Goal: Information Seeking & Learning: Understand process/instructions

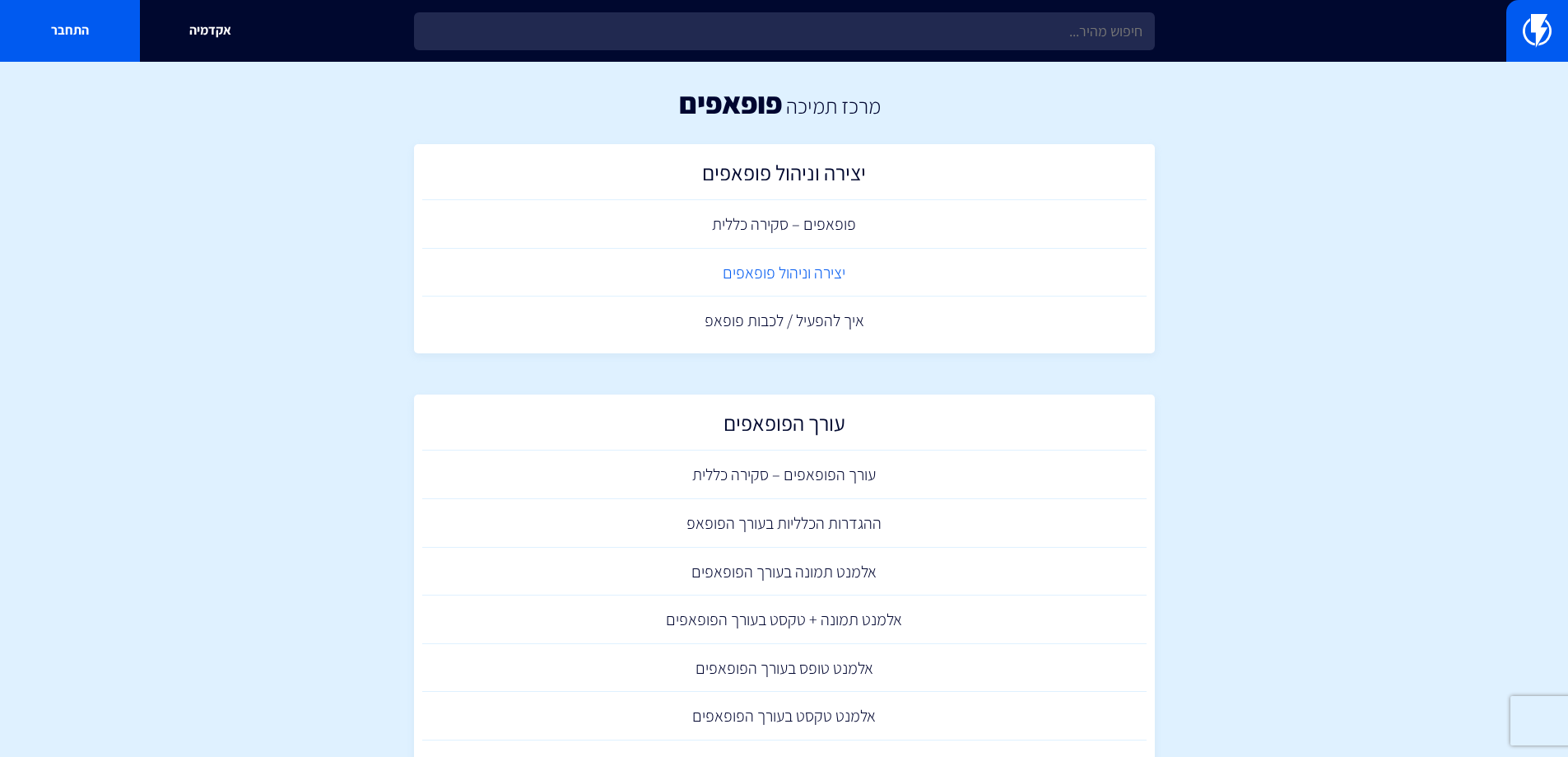
click at [805, 281] on link "יצירה וניהול פופאפים" at bounding box center [784, 273] width 724 height 49
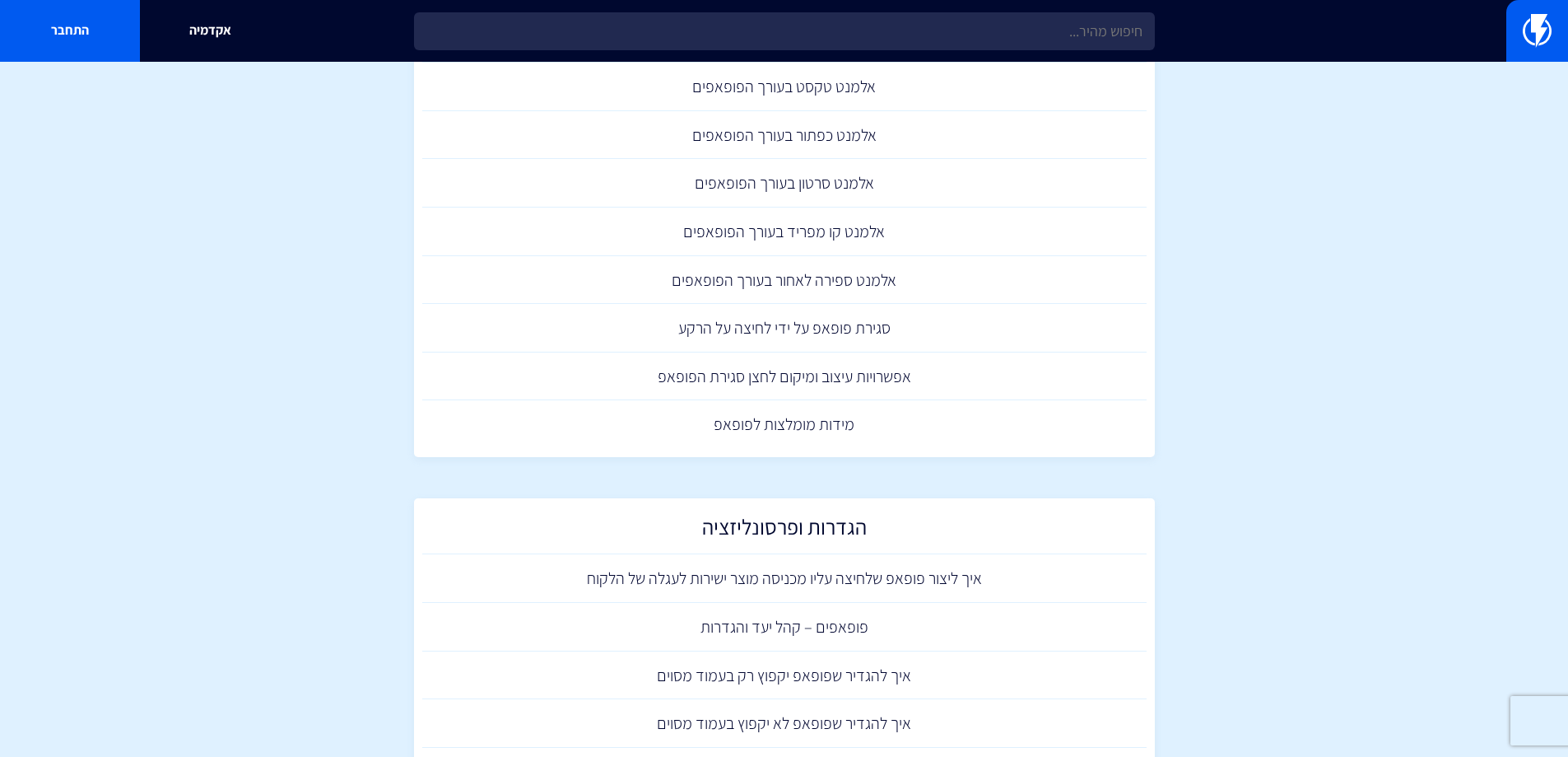
scroll to position [658, 0]
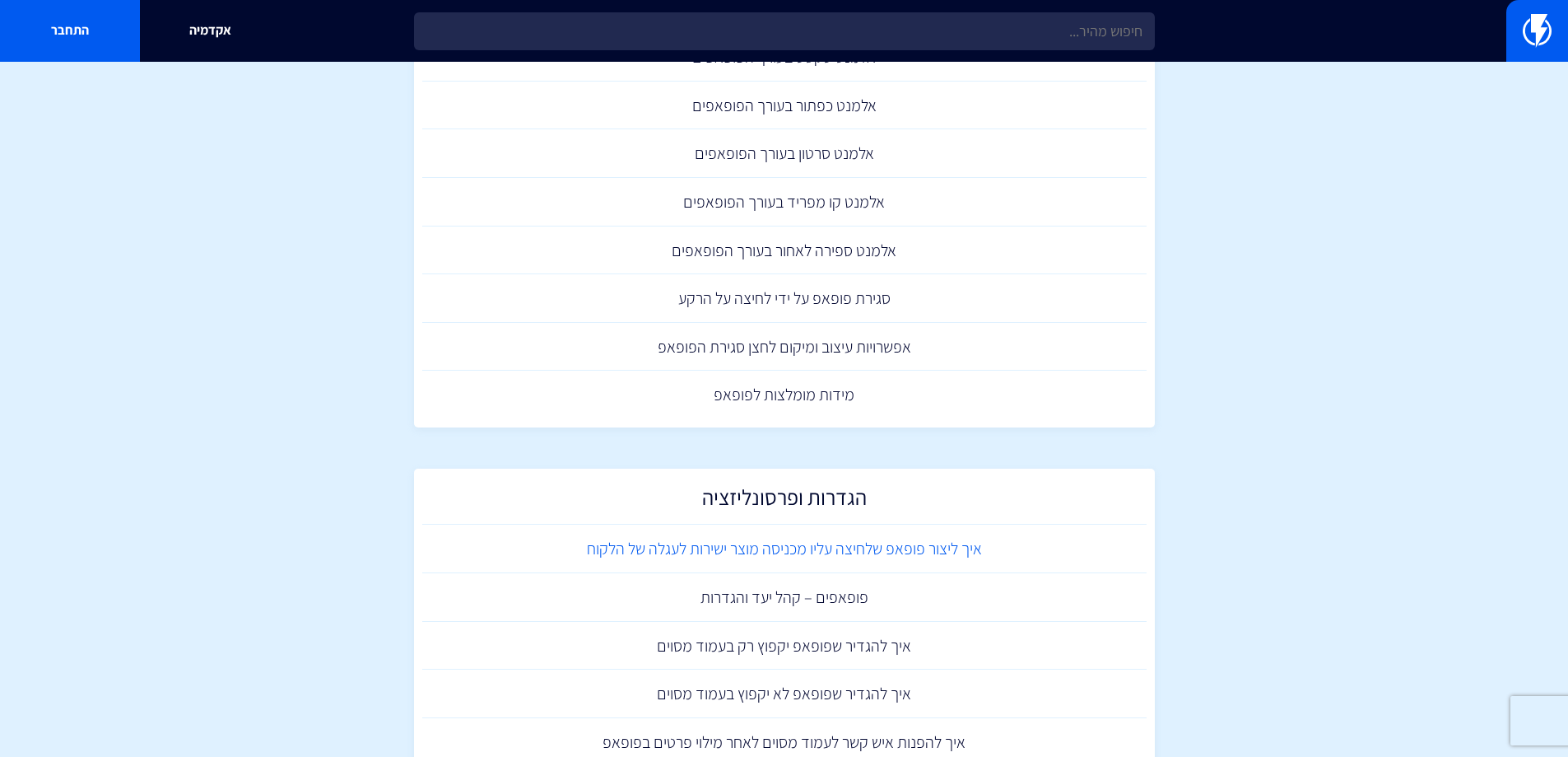
click at [801, 553] on link "איך ליצור פופאפ שלחיצה עליו מכניסה מוצר ישירות לעגלה של הלקוח" at bounding box center [784, 549] width 724 height 49
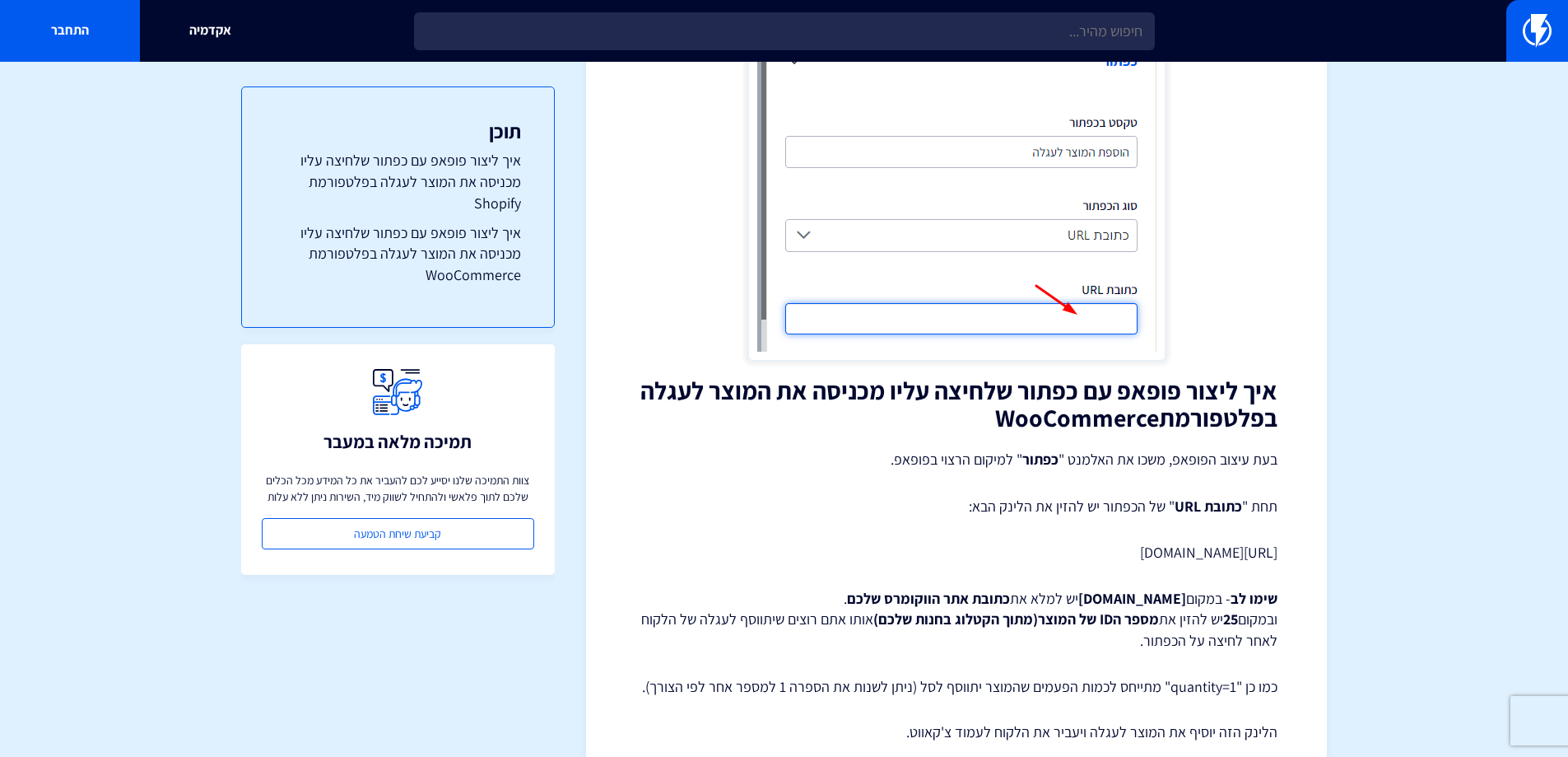
scroll to position [1308, 0]
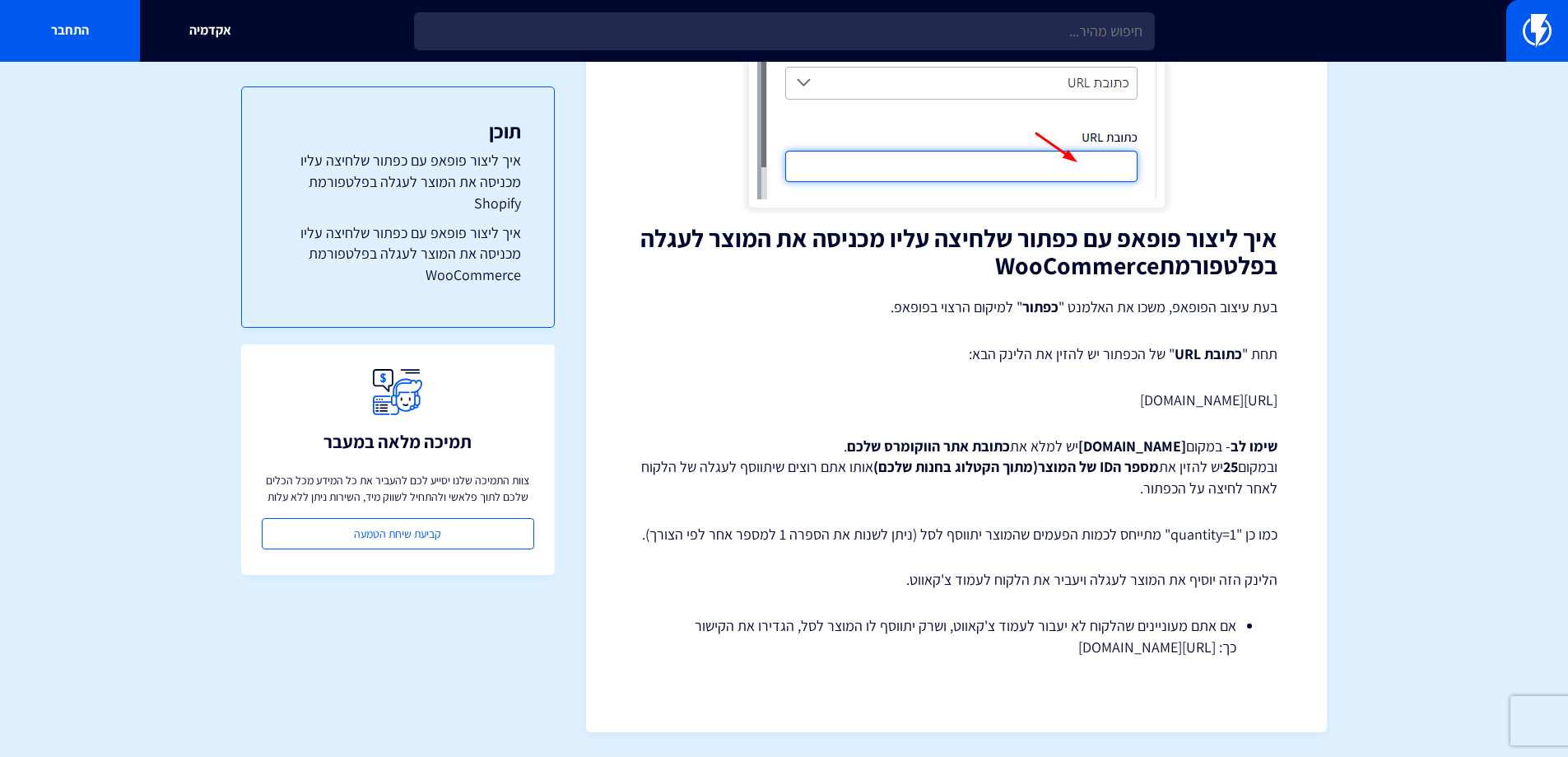
drag, startPoint x: 1039, startPoint y: 403, endPoint x: 1103, endPoint y: 404, distance: 64.0
click at [1103, 404] on p "https://yourdomain.com/checkout/?add-to-cart=25&quantity=1" at bounding box center [956, 399] width 642 height 21
copy p "/checkout/"
